Goal: Task Accomplishment & Management: Complete application form

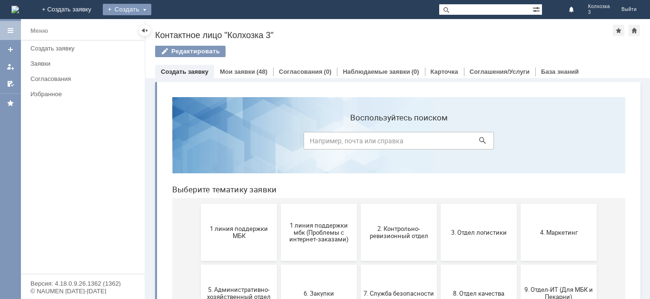
click at [151, 7] on div "Создать" at bounding box center [127, 9] width 49 height 11
click at [177, 23] on link "Заявка" at bounding box center [141, 28] width 72 height 11
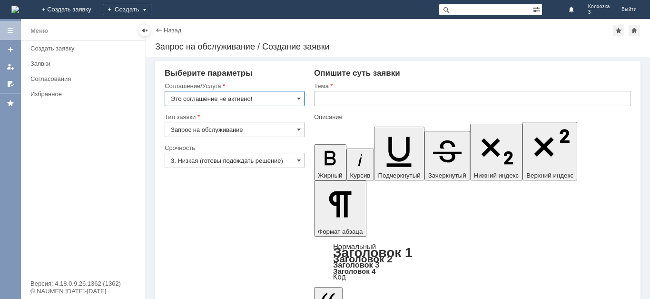
click at [302, 100] on input "Это соглашение не активно!" at bounding box center [235, 98] width 140 height 15
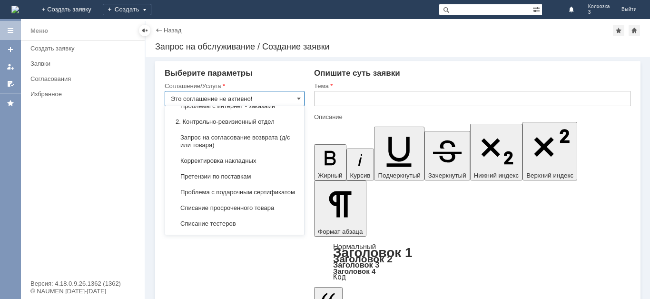
scroll to position [190, 0]
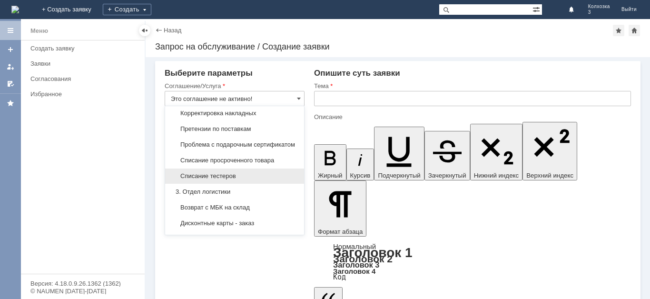
click at [231, 180] on span "Списание тестеров" at bounding box center [235, 176] width 128 height 8
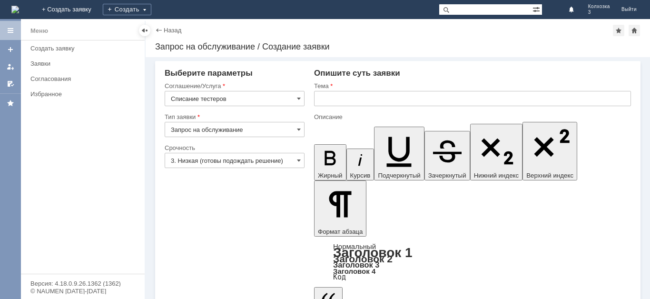
type input "Списание тестеров"
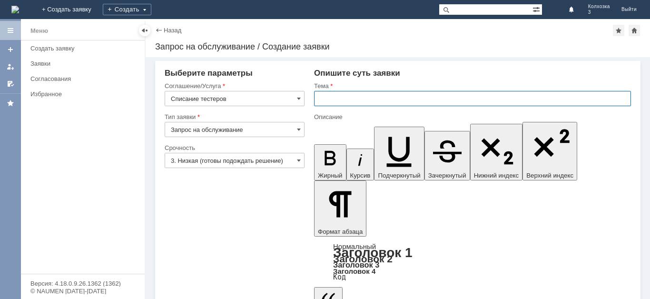
click at [339, 101] on input "text" at bounding box center [472, 98] width 317 height 15
type input "Списание тестеров"
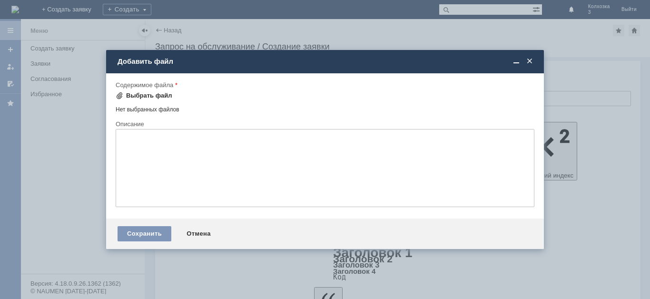
click at [123, 94] on div "Выбрать файл" at bounding box center [144, 96] width 57 height 8
click at [122, 94] on span at bounding box center [120, 96] width 8 height 8
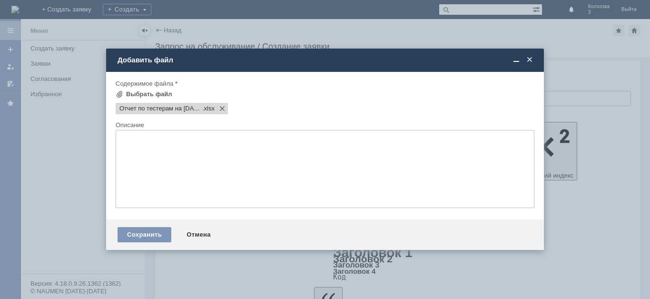
scroll to position [0, 0]
click at [130, 234] on div "Сохранить" at bounding box center [145, 234] width 54 height 15
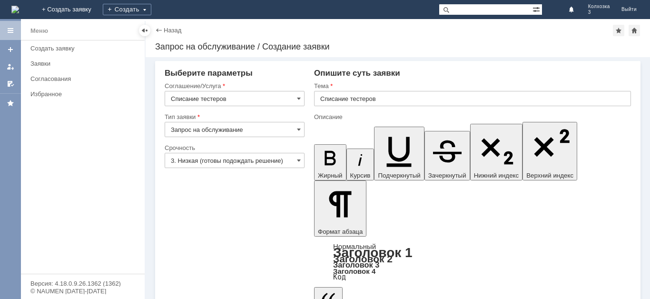
scroll to position [15, 0]
